Goal: Information Seeking & Learning: Learn about a topic

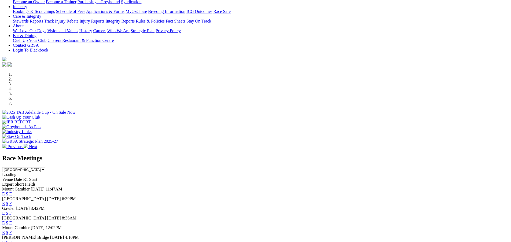
scroll to position [100, 0]
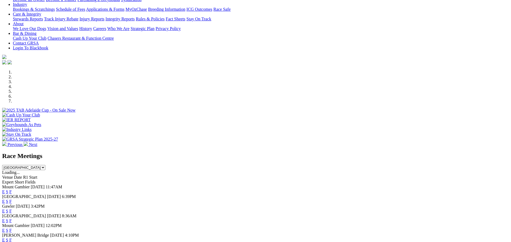
click at [45, 184] on span "Today" at bounding box center [38, 186] width 14 height 5
click at [30, 184] on span "Mount Gambier" at bounding box center [16, 186] width 28 height 5
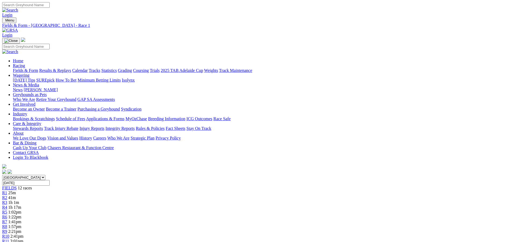
click at [147, 195] on div "R2 41m" at bounding box center [255, 197] width 506 height 5
click at [7, 195] on span "R2" at bounding box center [4, 197] width 5 height 5
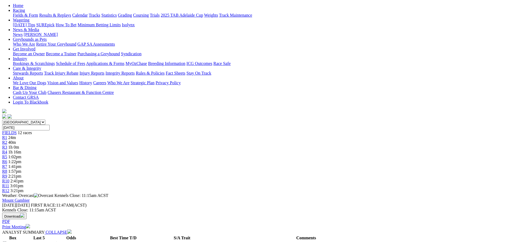
scroll to position [25, 0]
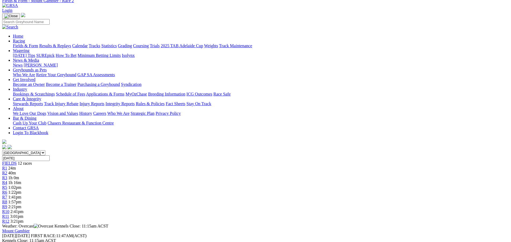
click at [7, 175] on span "R3" at bounding box center [4, 177] width 5 height 5
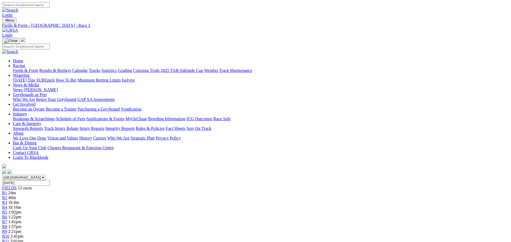
click at [7, 205] on span "R4" at bounding box center [4, 207] width 5 height 5
click at [7, 210] on span "R5" at bounding box center [4, 212] width 5 height 5
click at [7, 214] on span "R6" at bounding box center [4, 216] width 5 height 5
click at [7, 219] on span "R7" at bounding box center [4, 221] width 5 height 5
click at [7, 224] on span "R8" at bounding box center [4, 226] width 5 height 5
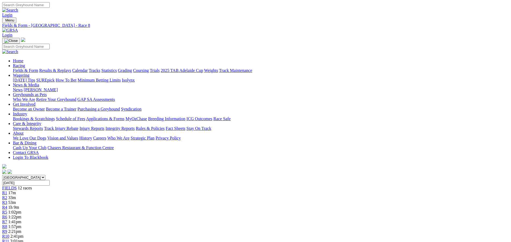
click at [7, 229] on span "R9" at bounding box center [4, 231] width 5 height 5
click at [7, 200] on span "R3" at bounding box center [4, 202] width 5 height 5
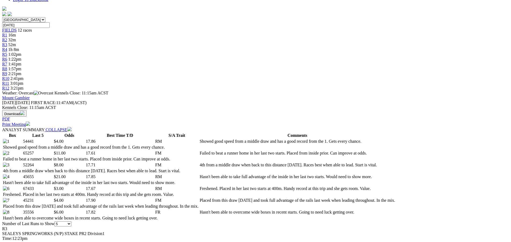
scroll to position [164, 0]
